Goal: Information Seeking & Learning: Learn about a topic

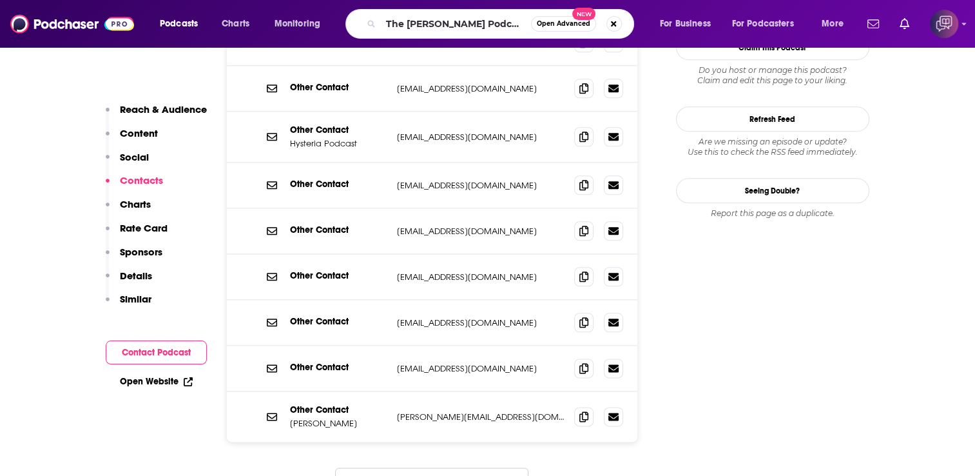
scroll to position [1482, 0]
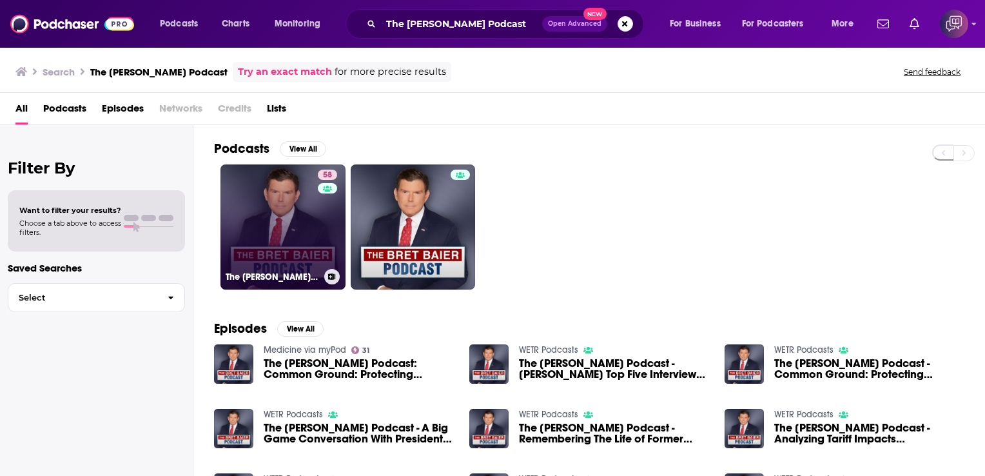
click at [288, 200] on link "58 The [PERSON_NAME] Podcast" at bounding box center [282, 226] width 125 height 125
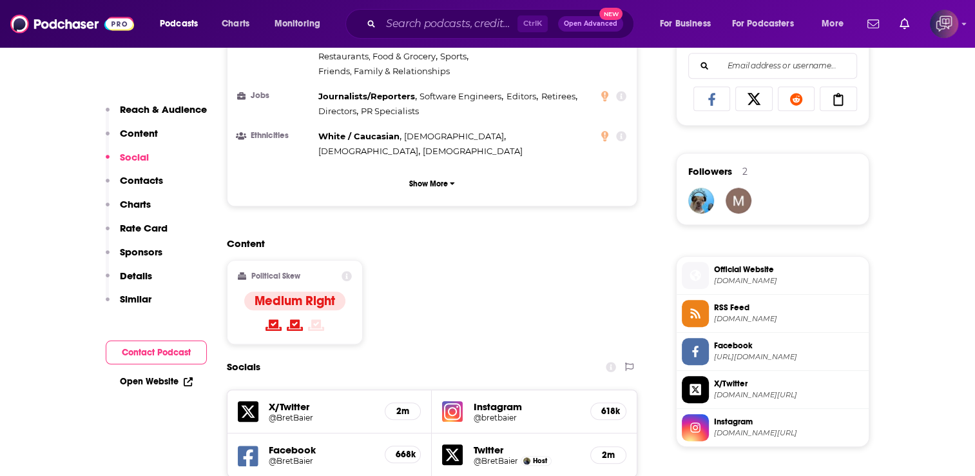
scroll to position [1031, 0]
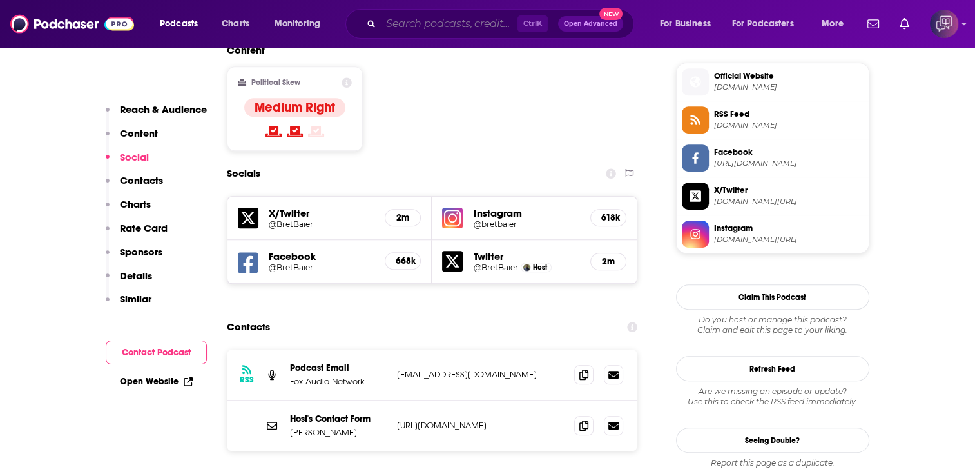
click at [426, 24] on input "Search podcasts, credits, & more..." at bounding box center [449, 24] width 137 height 21
paste input "Cold War Conversations"
type input "Cold War Conversations"
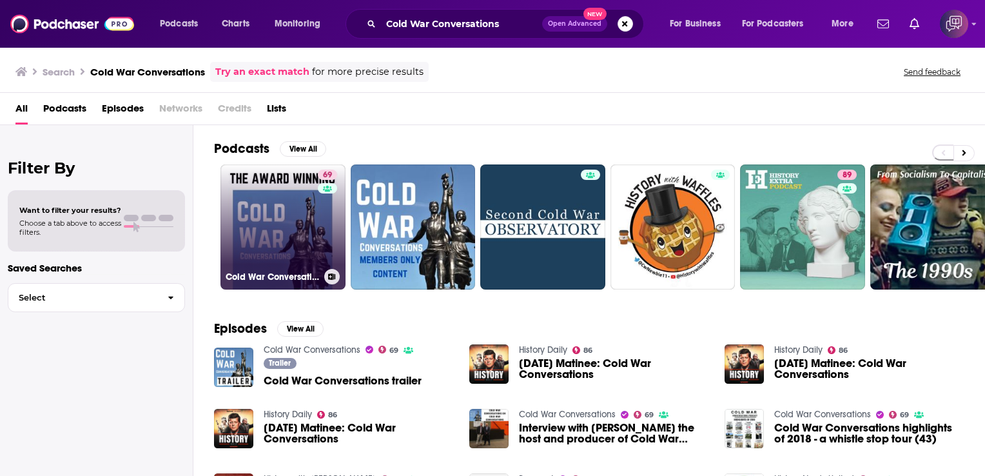
click at [280, 202] on link "69 Cold War Conversations" at bounding box center [282, 226] width 125 height 125
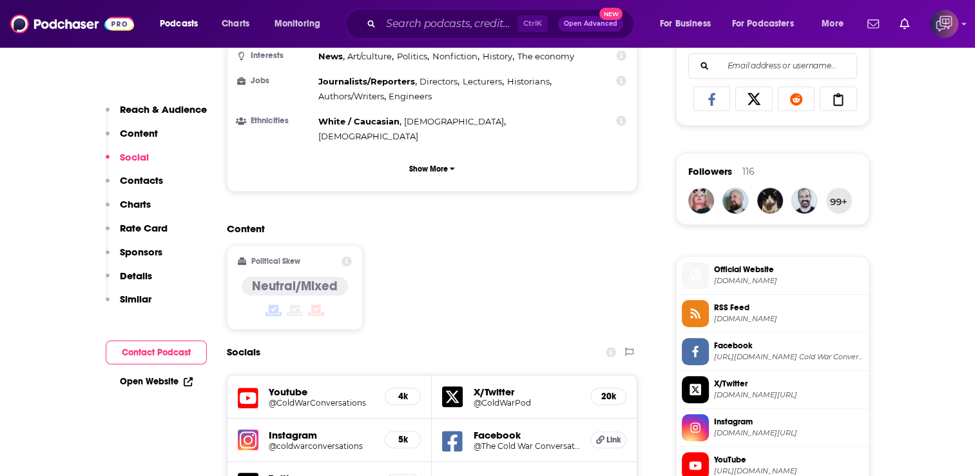
scroll to position [1225, 0]
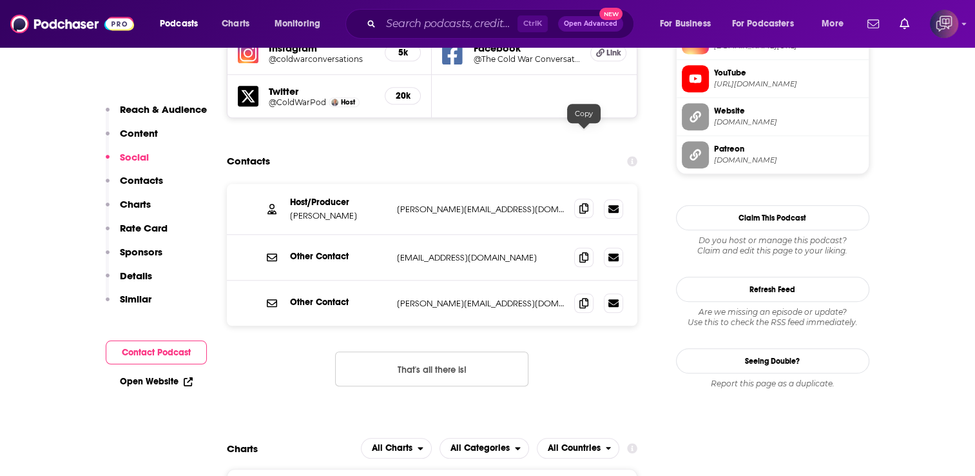
click at [585, 203] on icon at bounding box center [583, 208] width 9 height 10
click at [582, 251] on icon at bounding box center [583, 256] width 9 height 10
click at [585, 297] on icon at bounding box center [583, 302] width 9 height 10
click at [585, 203] on icon at bounding box center [583, 208] width 9 height 10
click at [440, 8] on div "Podcasts Charts Monitoring Ctrl K Open Advanced New For Business For Podcasters…" at bounding box center [487, 24] width 975 height 48
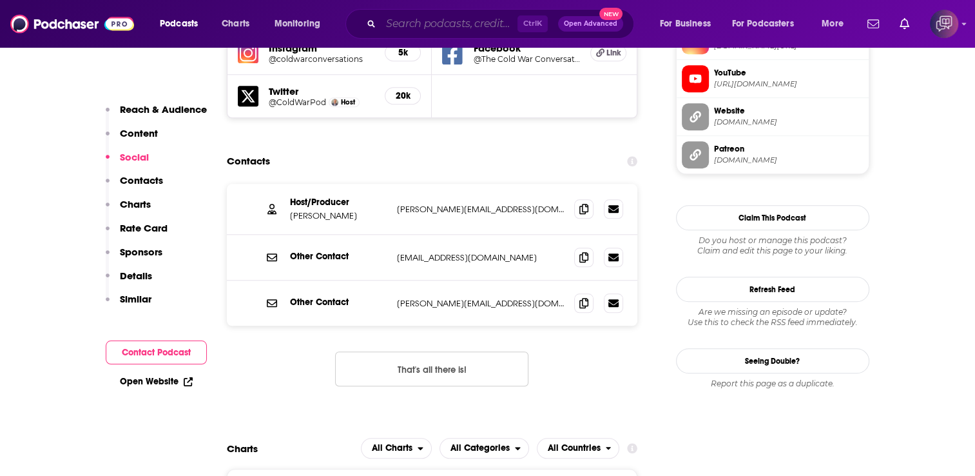
click at [441, 24] on input "Search podcasts, credits, & more..." at bounding box center [449, 24] width 137 height 21
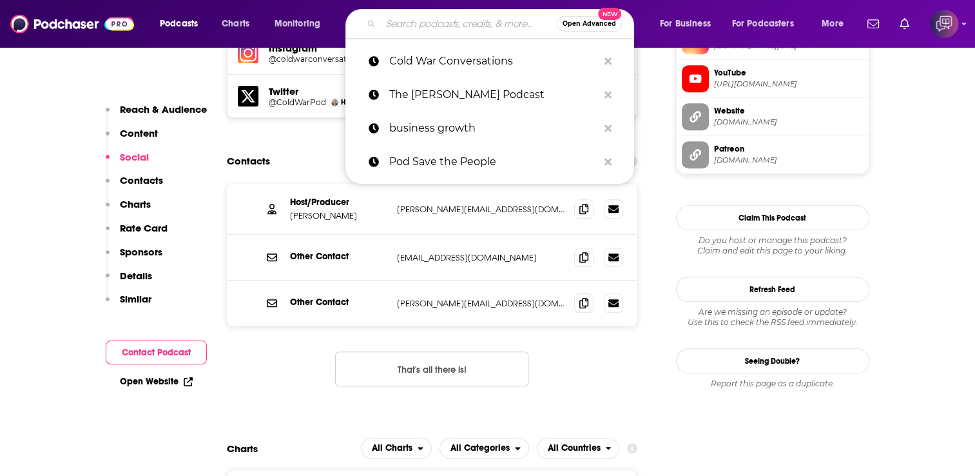
paste input "[PERSON_NAME] Briefing - Inside German politics"
type input "[PERSON_NAME] Briefing - Inside German politics"
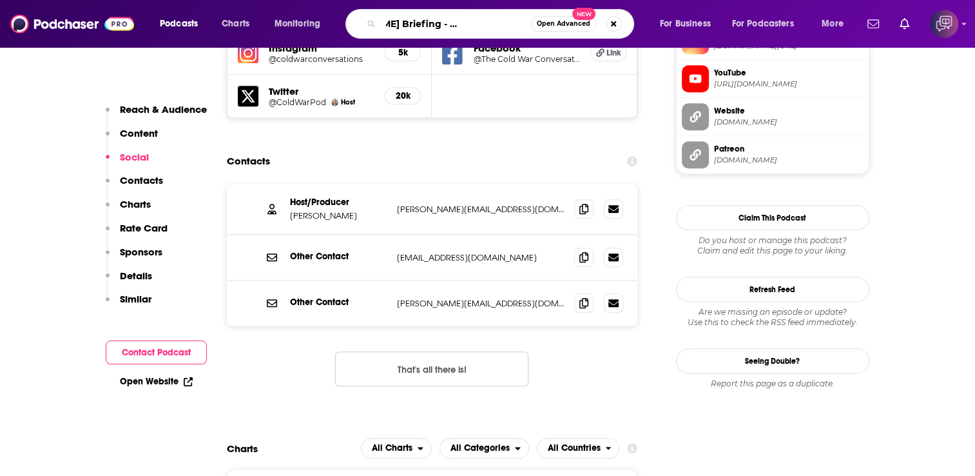
click at [433, 19] on input "[PERSON_NAME] Briefing - Inside German politics" at bounding box center [456, 24] width 150 height 21
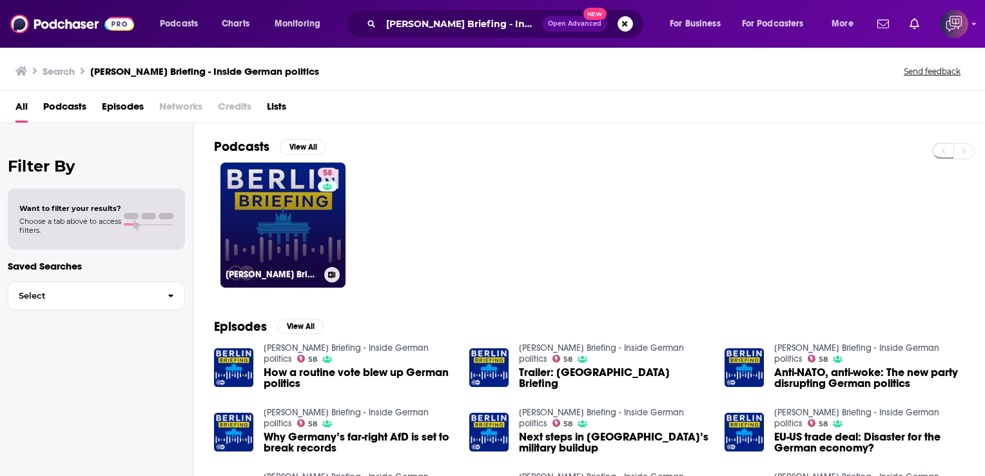
click at [261, 181] on link "58 [PERSON_NAME] Briefing - Inside German politics" at bounding box center [282, 224] width 125 height 125
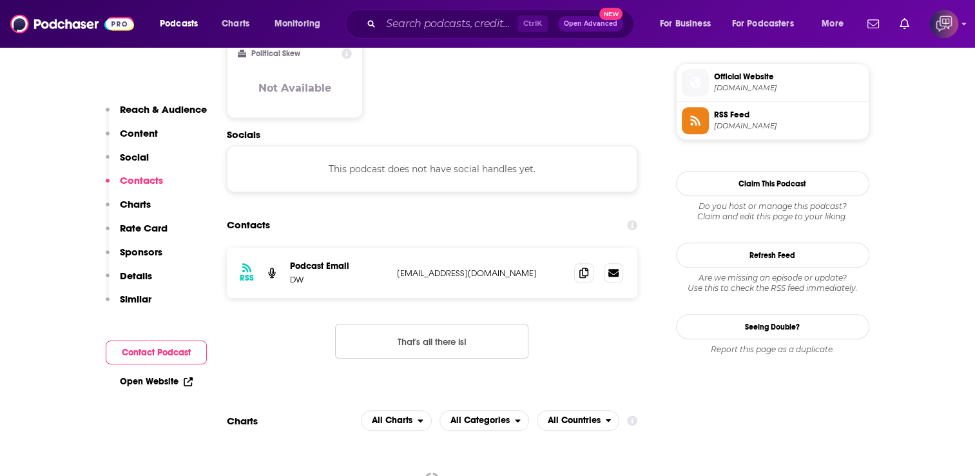
scroll to position [1031, 0]
click at [481, 24] on input "Search podcasts, credits, & more..." at bounding box center [449, 24] width 137 height 21
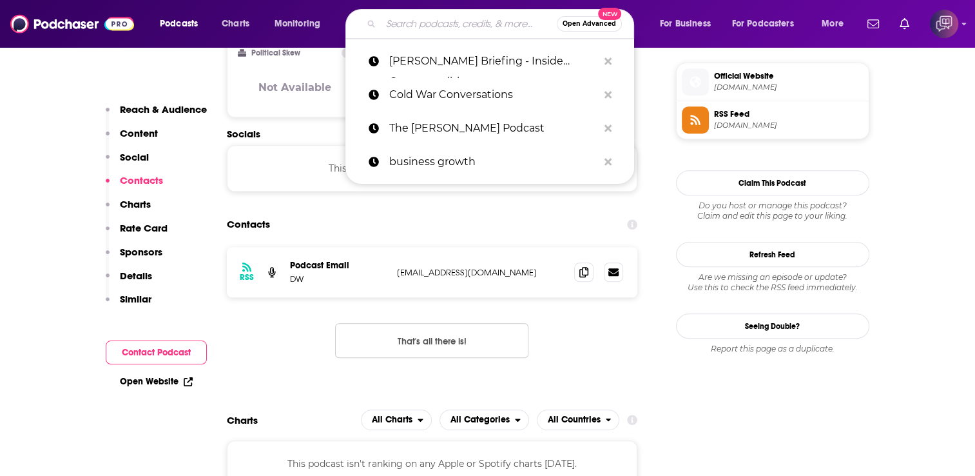
paste input "A Better Peace: The War Room Podcast"
type input "A Better Peace: The War Room Podcast"
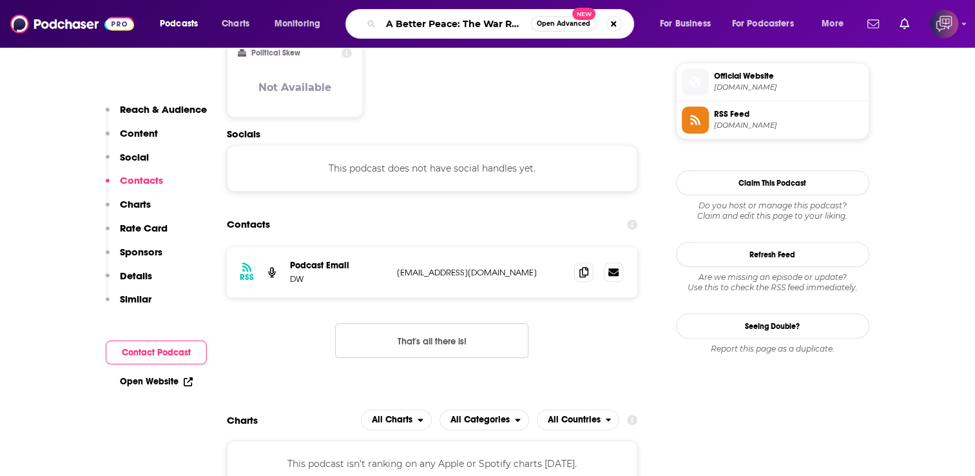
scroll to position [0, 47]
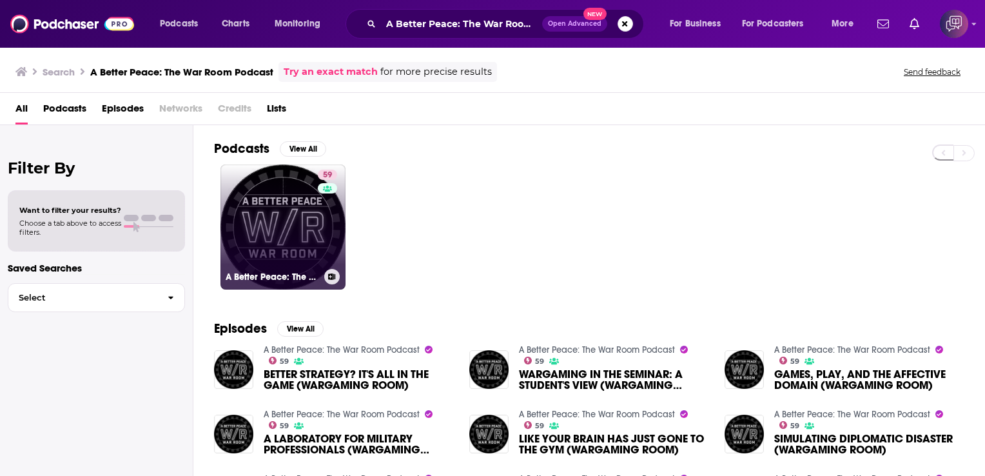
click at [282, 208] on link "59 A Better Peace: The War Room Podcast" at bounding box center [282, 226] width 125 height 125
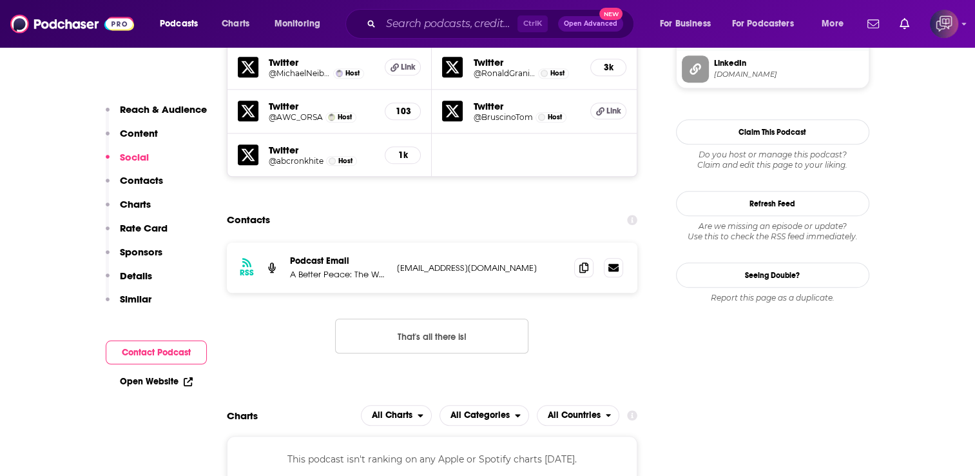
scroll to position [1289, 0]
